Goal: Answer question/provide support

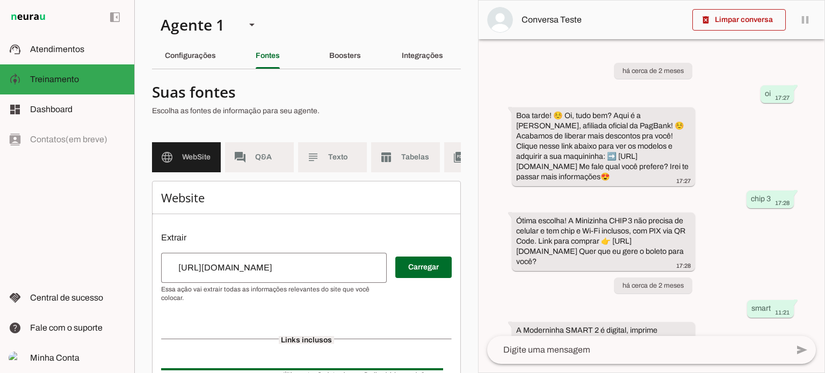
scroll to position [496, 0]
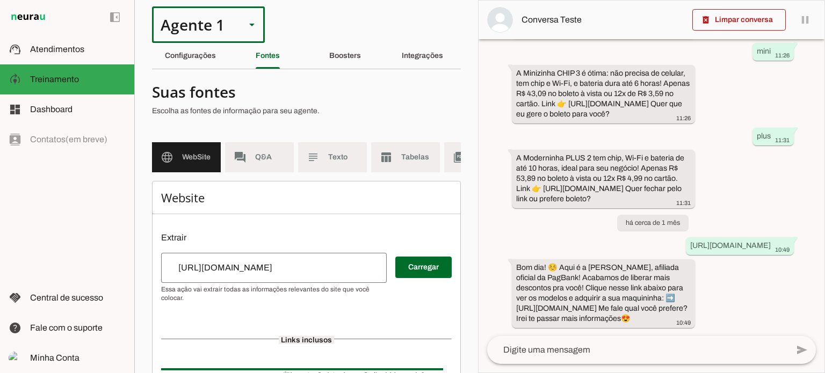
click at [181, 42] on div "Agente 1" at bounding box center [194, 24] width 85 height 37
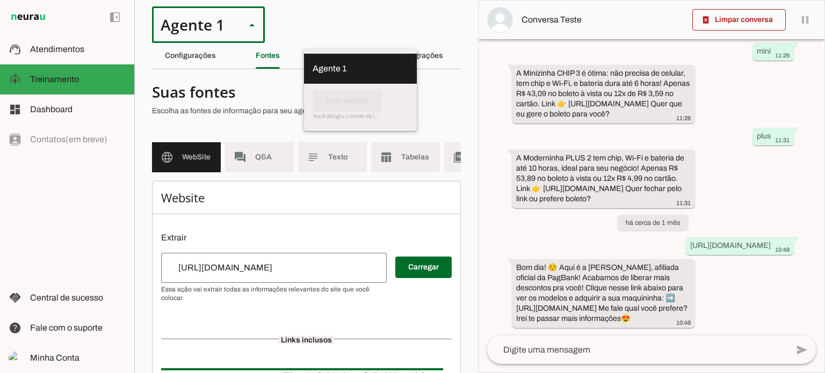
click at [376, 30] on section "Agente 1 Criar Agente Você atingiu o limite de IAs Neurau permitidas. Atualize …" at bounding box center [306, 186] width 344 height 373
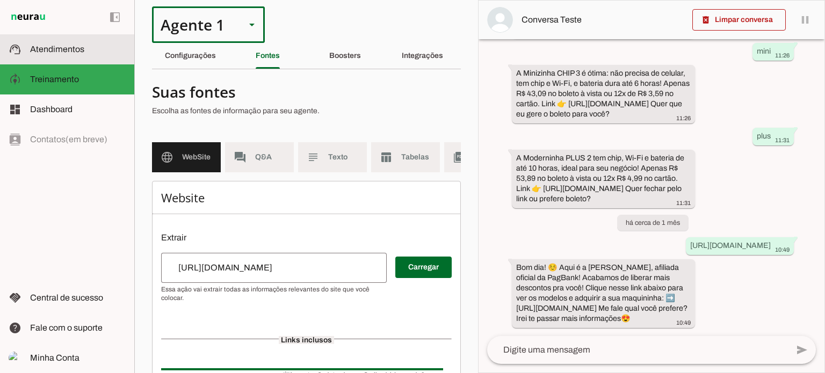
click at [64, 43] on slot at bounding box center [78, 49] width 96 height 13
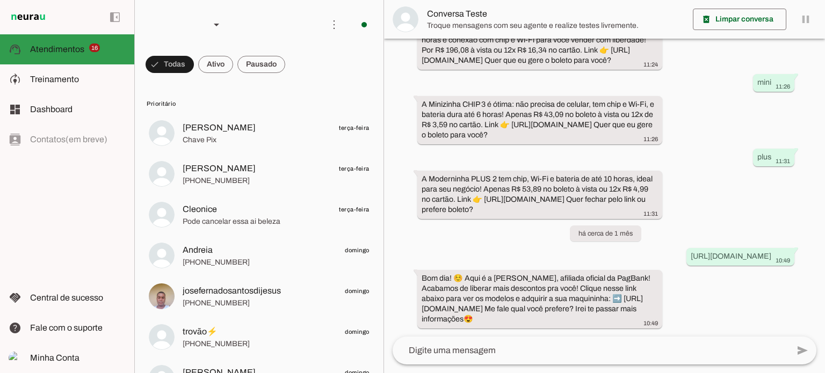
click at [77, 58] on md-item "support_agent Atendimentos Atendimentos 16" at bounding box center [67, 49] width 134 height 30
click at [215, 64] on span at bounding box center [215, 65] width 35 height 26
